Goal: Task Accomplishment & Management: Manage account settings

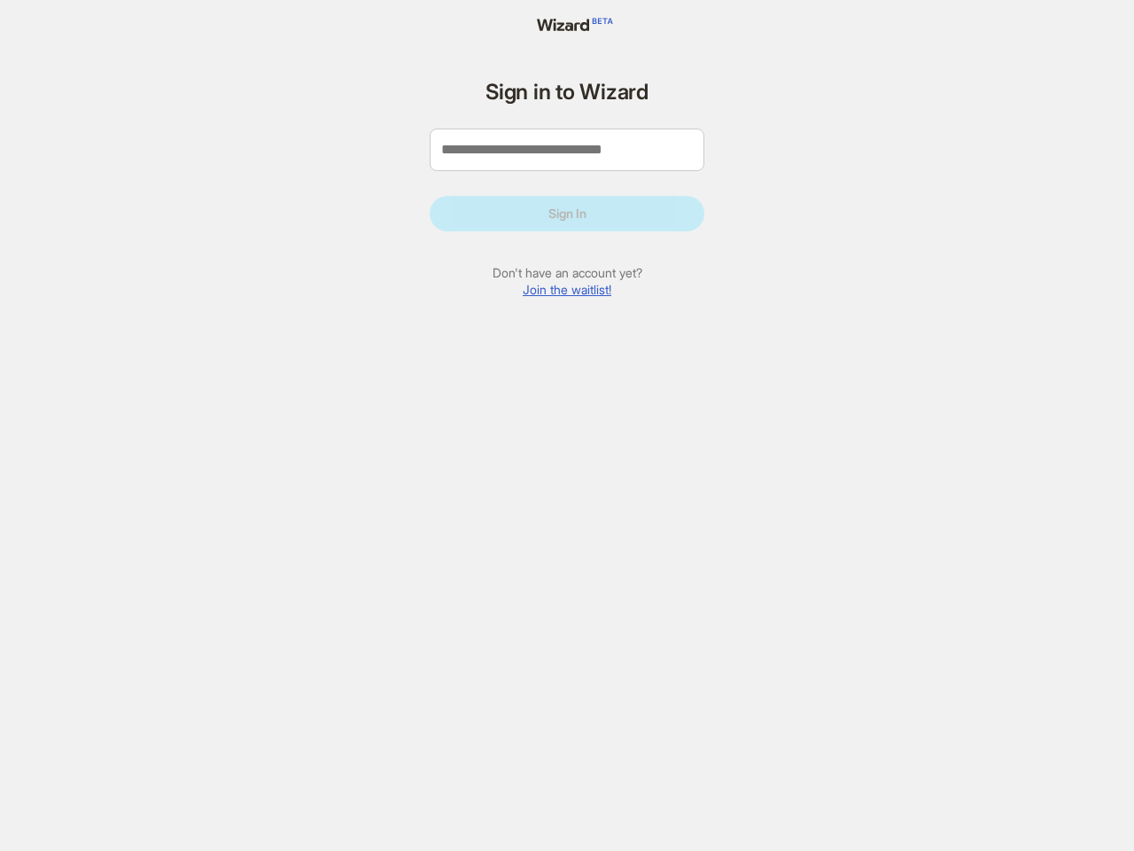
click at [567, 425] on div "Sign in to Wizard Sign In Don't have an account yet? Join the waitlist!" at bounding box center [567, 425] width 310 height 851
